Goal: Transaction & Acquisition: Purchase product/service

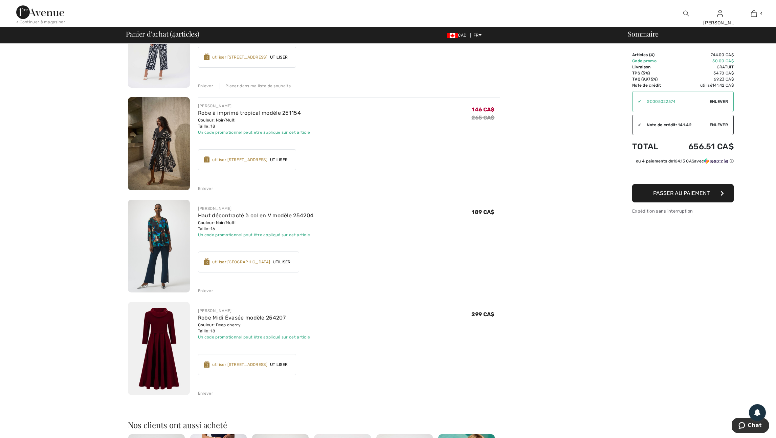
scroll to position [116, 0]
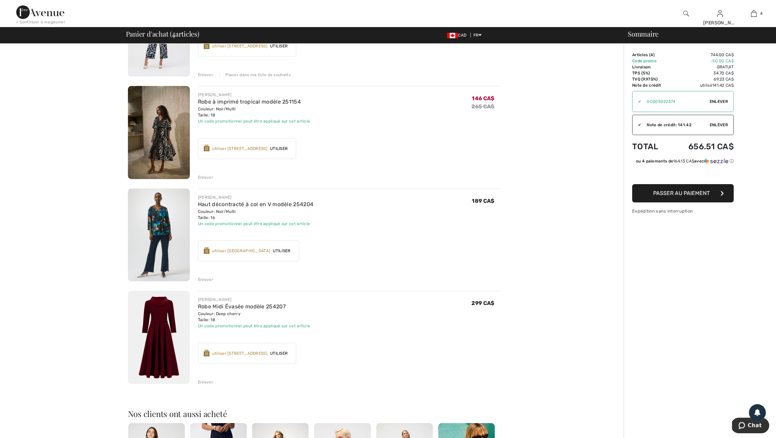
click at [212, 282] on div "Enlever" at bounding box center [205, 279] width 15 height 6
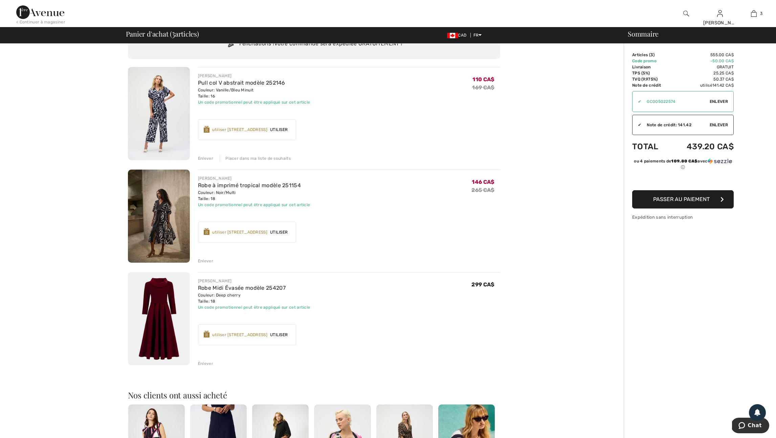
scroll to position [31, 0]
click at [246, 339] on div "utiliser [STREET_ADDRESS]" at bounding box center [239, 336] width 55 height 6
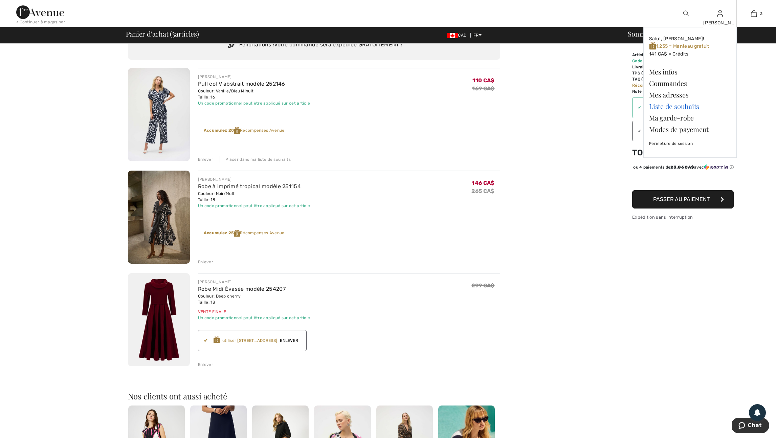
click at [672, 109] on link "Liste de souhaits" at bounding box center [690, 106] width 82 height 12
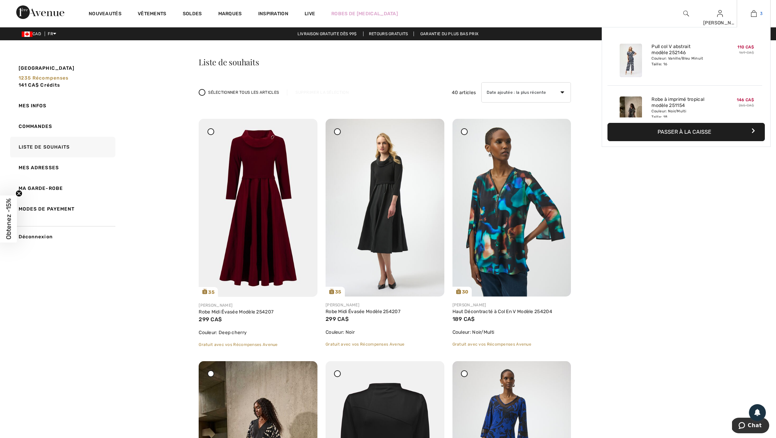
click at [753, 13] on img at bounding box center [754, 13] width 6 height 8
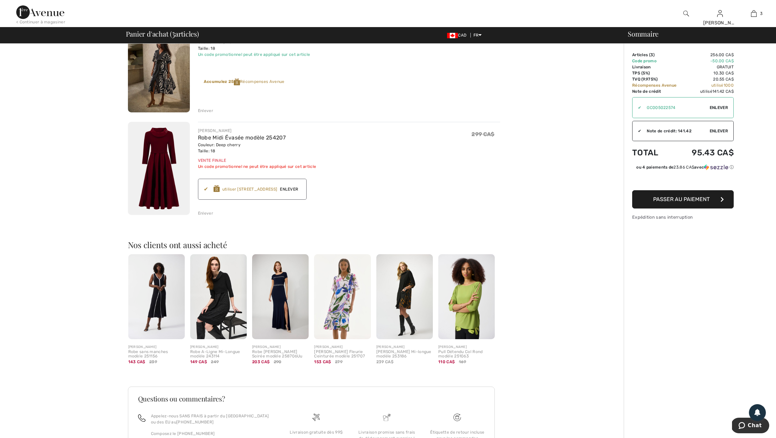
scroll to position [190, 0]
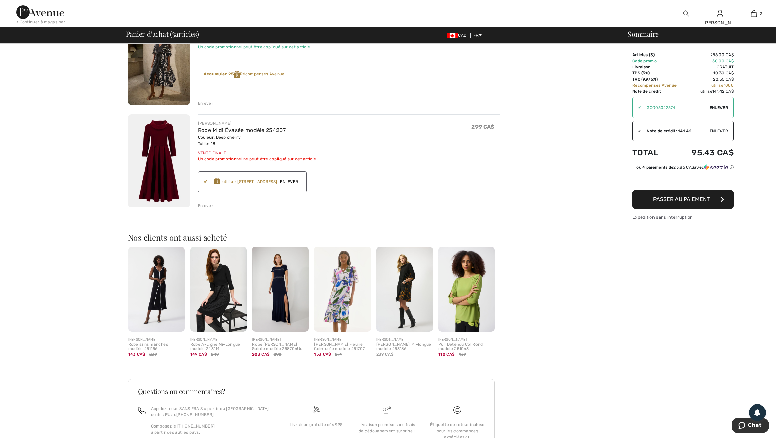
click at [163, 88] on img at bounding box center [159, 58] width 62 height 93
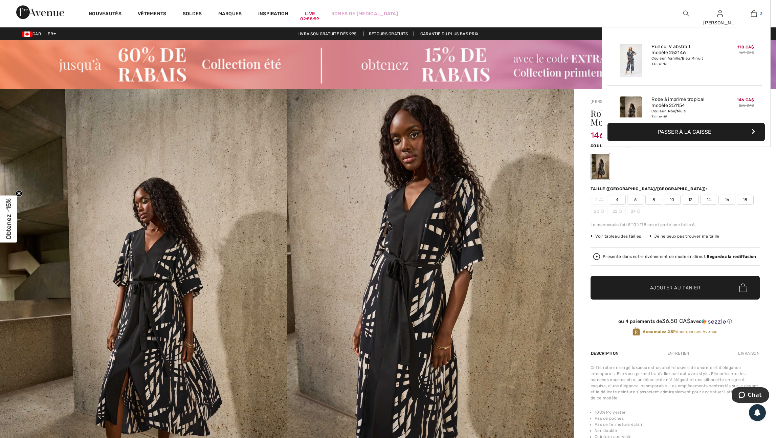
click at [753, 15] on img at bounding box center [754, 13] width 6 height 8
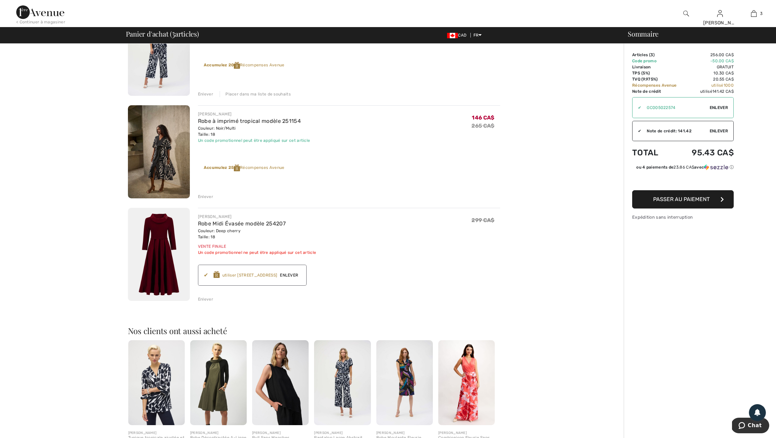
scroll to position [97, 0]
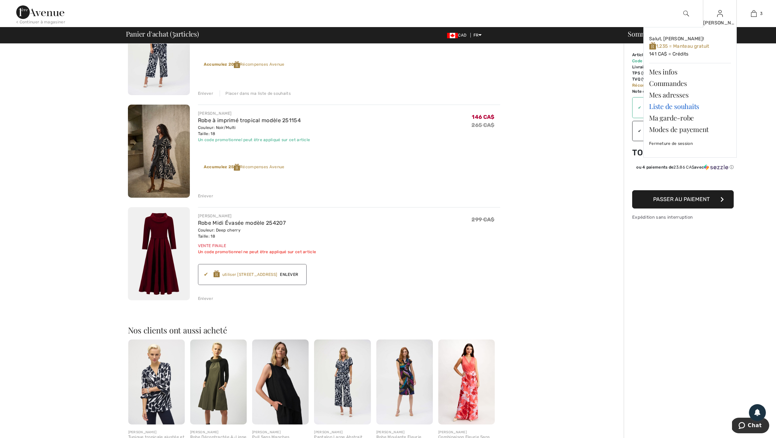
click at [681, 108] on link "Liste de souhaits" at bounding box center [690, 106] width 82 height 12
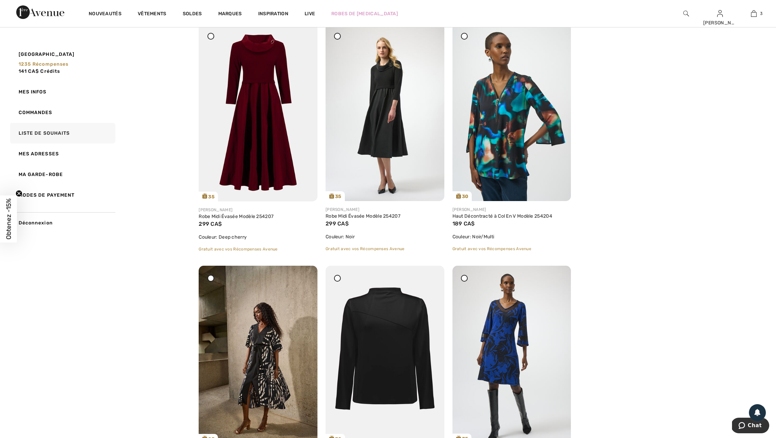
scroll to position [97, 0]
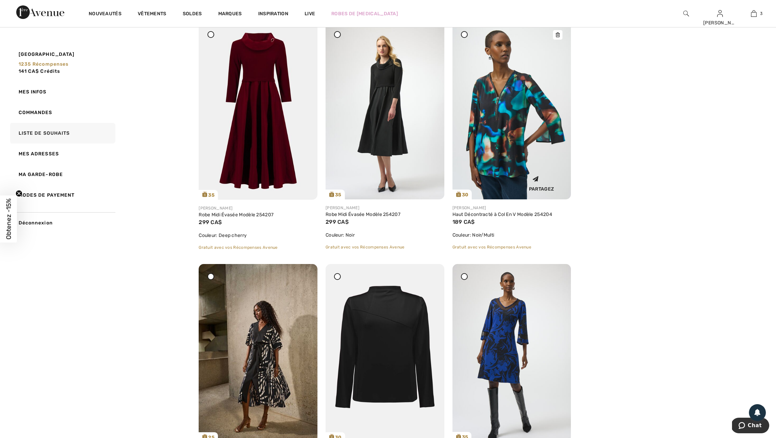
click at [490, 102] on img at bounding box center [511, 111] width 119 height 178
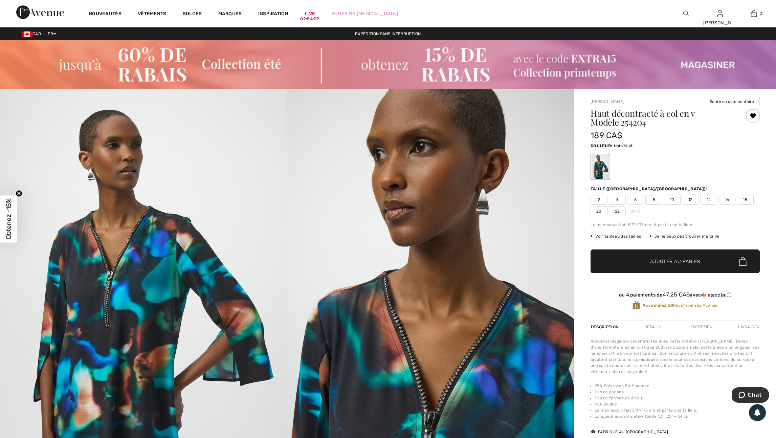
click at [732, 204] on span "16" at bounding box center [726, 200] width 17 height 10
click at [693, 265] on span "Ajouter au panier" at bounding box center [675, 261] width 50 height 7
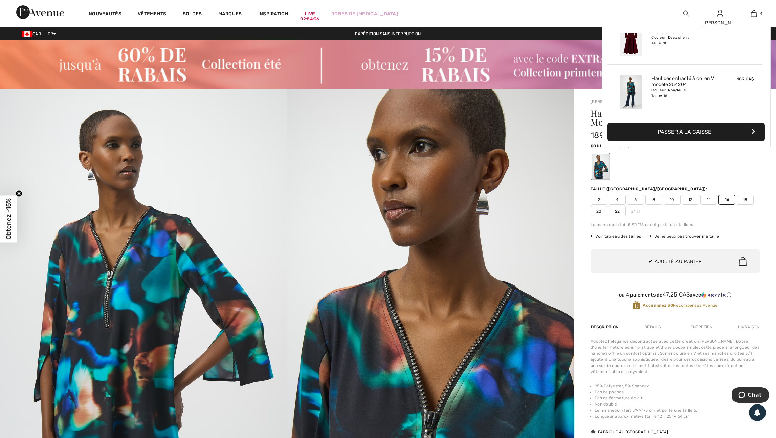
scroll to position [145, 0]
click at [562, 150] on img at bounding box center [430, 304] width 287 height 430
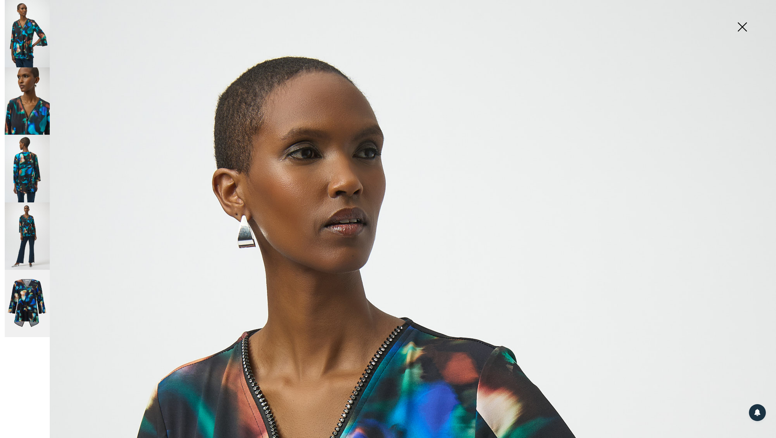
click at [741, 26] on img at bounding box center [742, 27] width 34 height 35
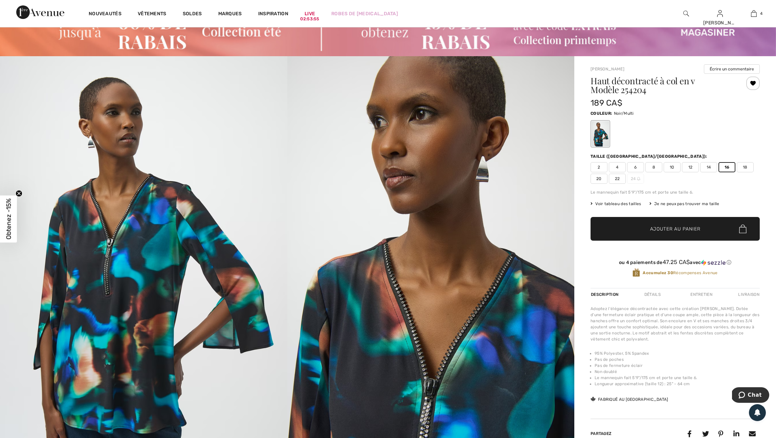
scroll to position [0, 0]
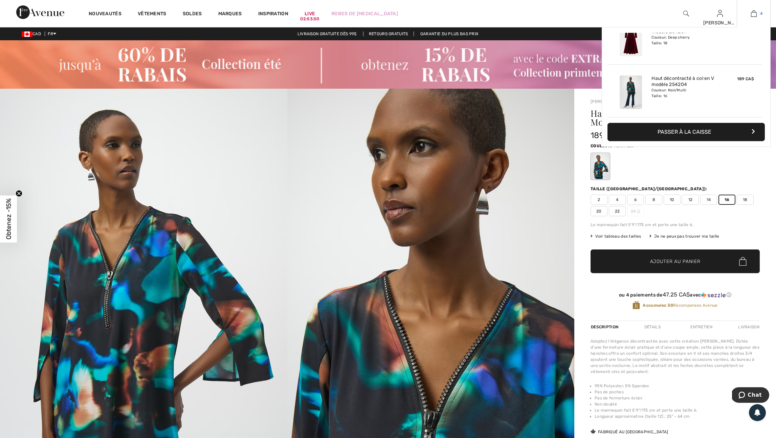
click at [756, 11] on link "4" at bounding box center [753, 13] width 33 height 8
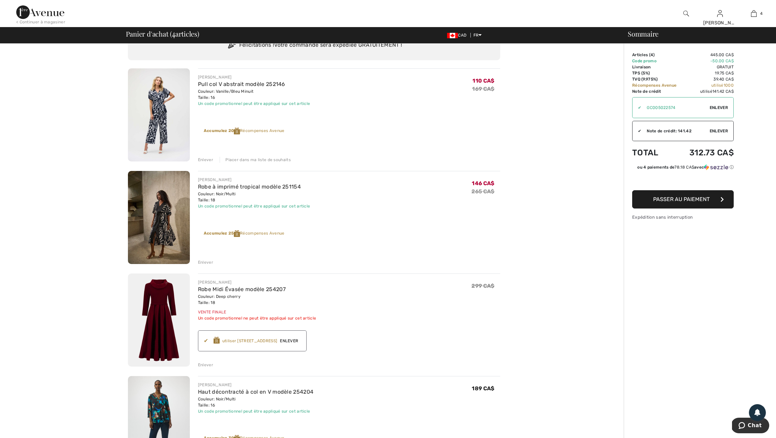
scroll to position [33, 0]
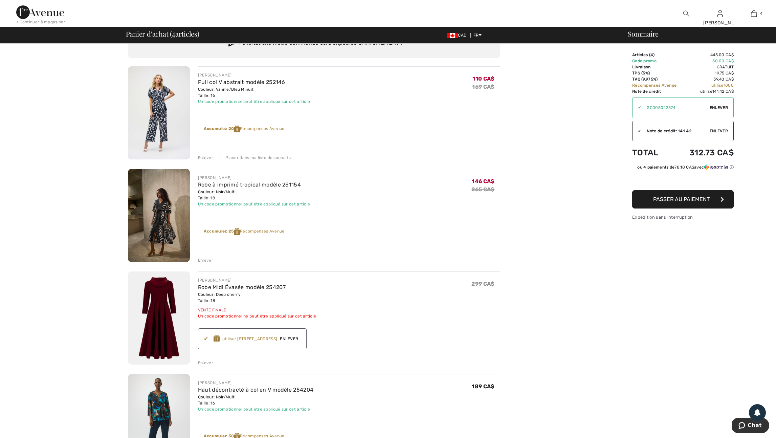
click at [207, 263] on div "Enlever" at bounding box center [205, 260] width 15 height 6
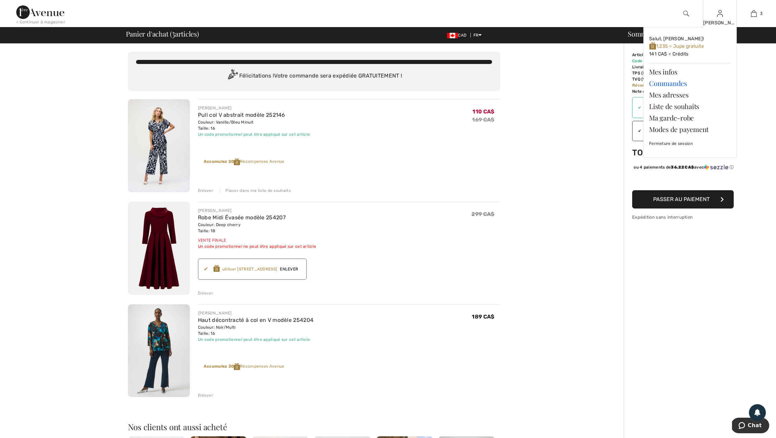
scroll to position [0, 0]
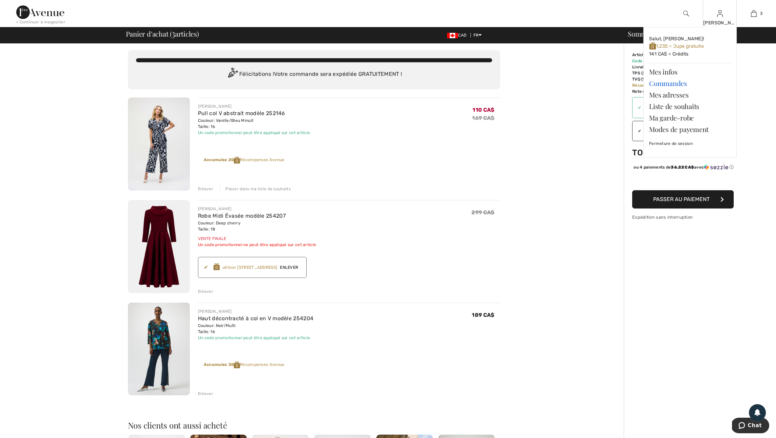
click at [668, 86] on link "Commandes" at bounding box center [690, 83] width 82 height 12
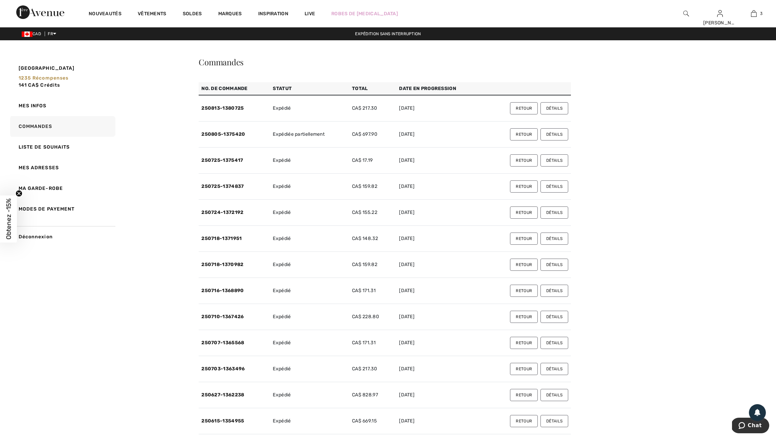
click at [546, 140] on button "Détails" at bounding box center [554, 134] width 28 height 12
